Goal: Book appointment/travel/reservation

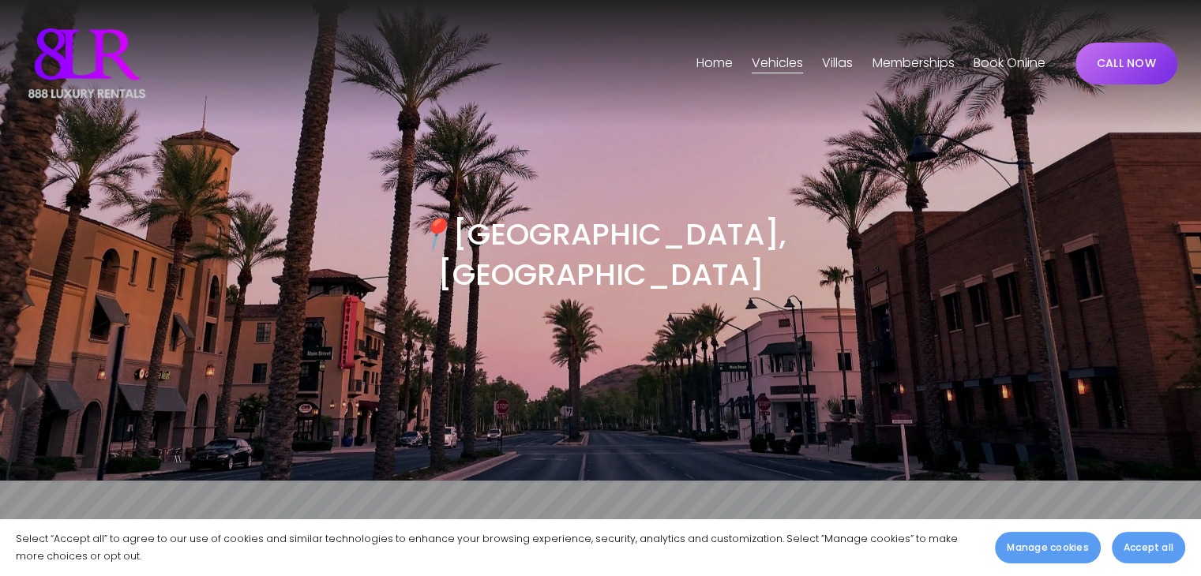
click at [982, 481] on div at bounding box center [600, 501] width 1180 height 40
click at [0, 0] on span "Phoenix" at bounding box center [0, 0] width 0 height 0
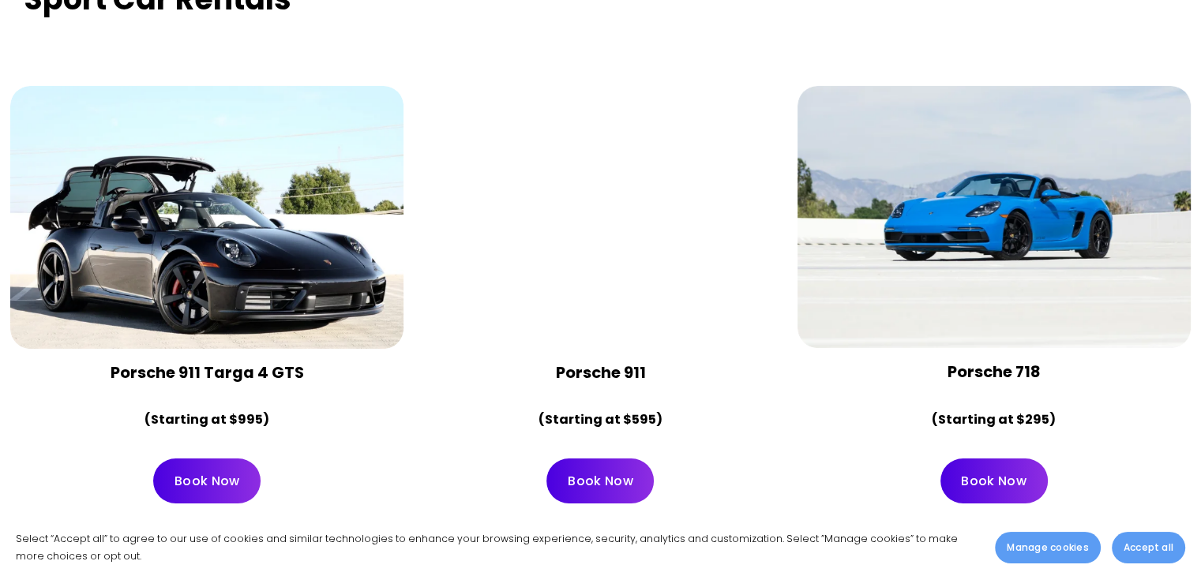
scroll to position [5526, 0]
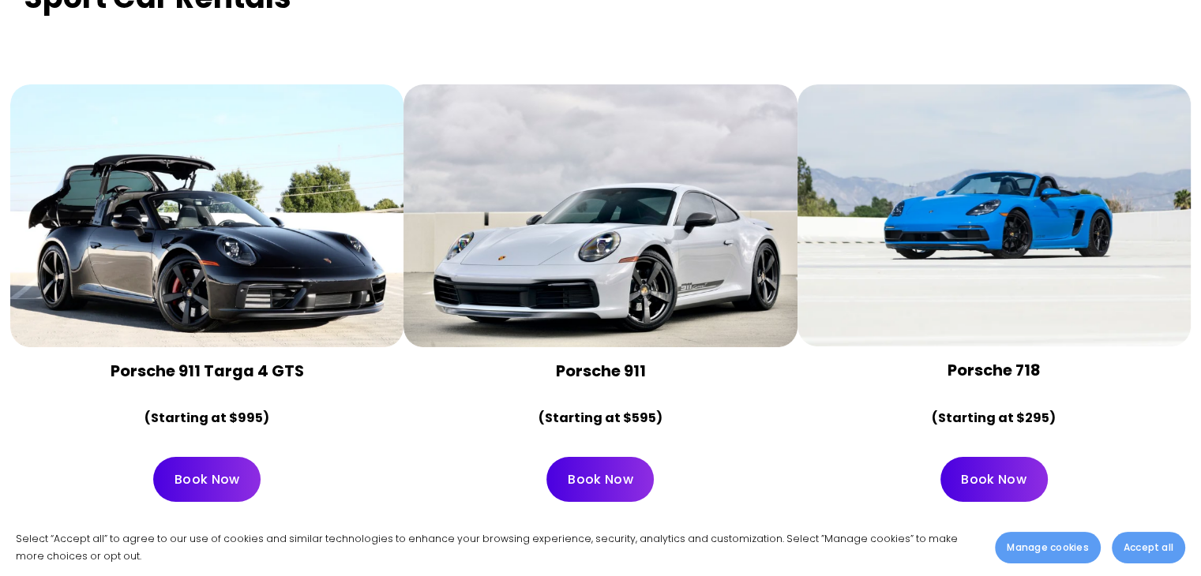
click at [190, 457] on link "Book Now" at bounding box center [206, 479] width 107 height 45
